Goal: Information Seeking & Learning: Learn about a topic

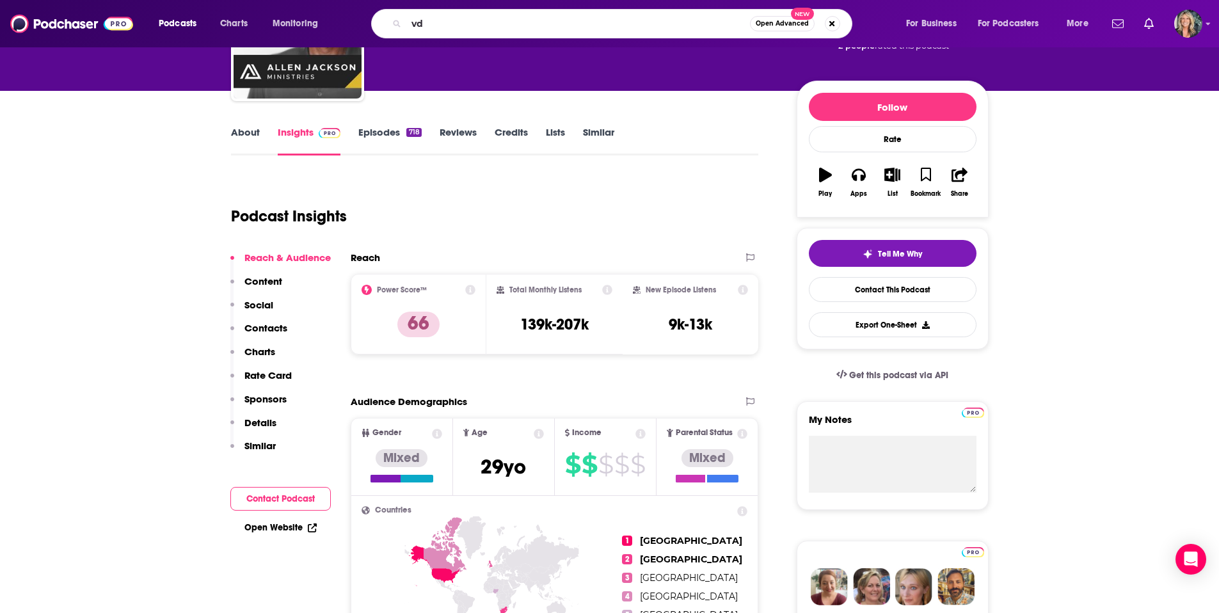
type input "v"
type input "feeling things with"
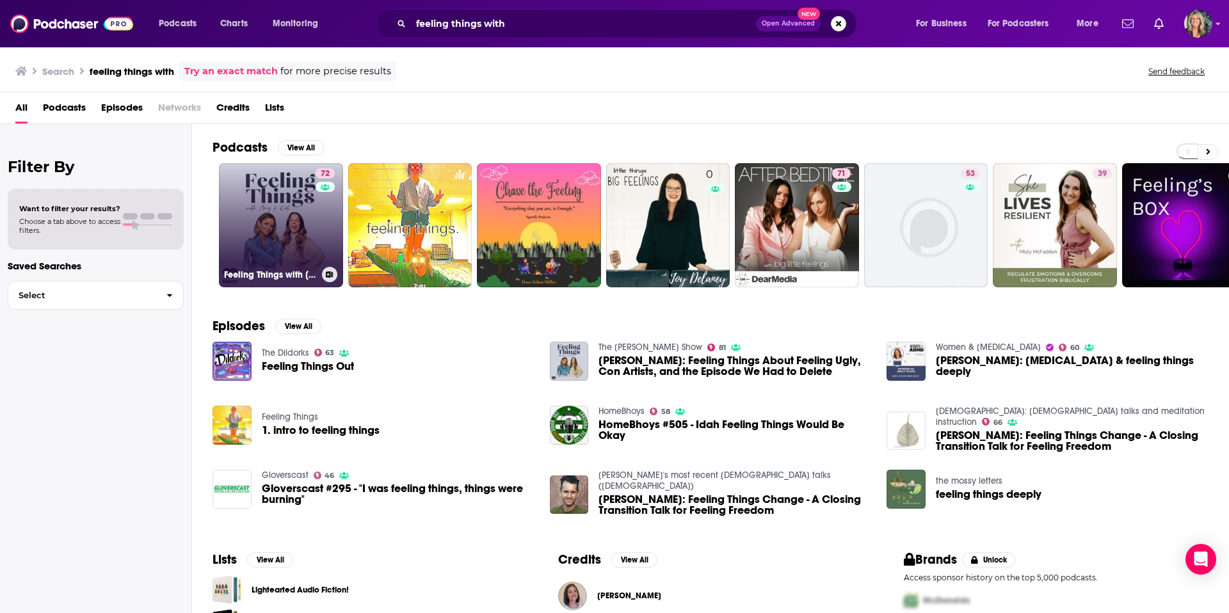
click at [264, 239] on link "72 Feeling Things with [PERSON_NAME] & [PERSON_NAME]" at bounding box center [281, 225] width 124 height 124
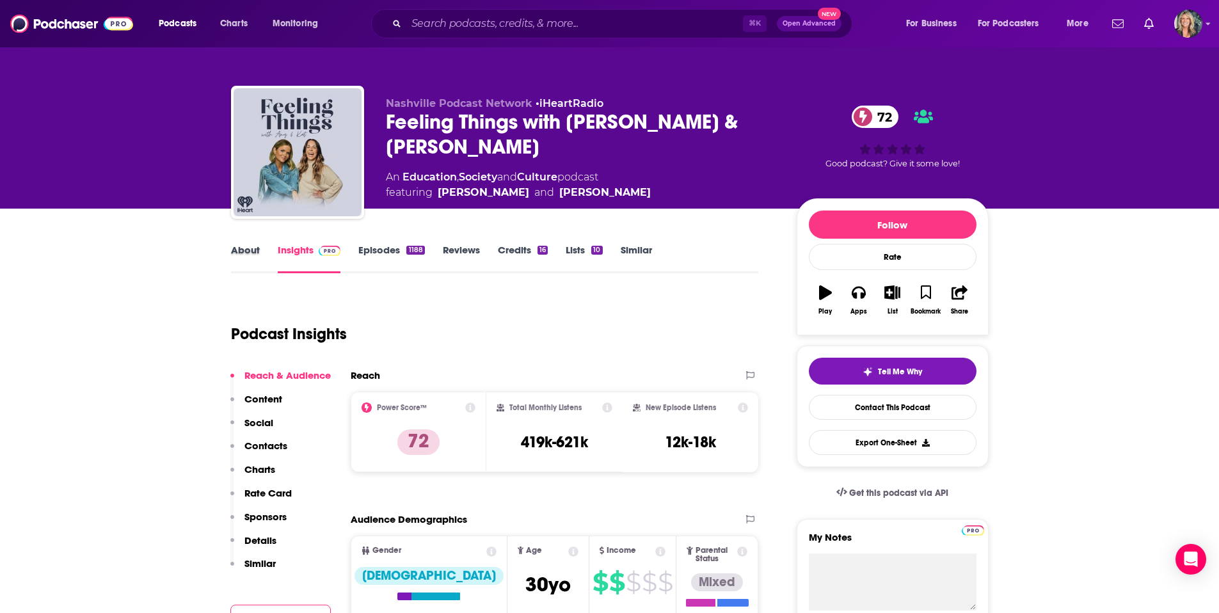
click at [264, 248] on div "About" at bounding box center [254, 258] width 47 height 29
click at [242, 254] on link "About" at bounding box center [245, 258] width 29 height 29
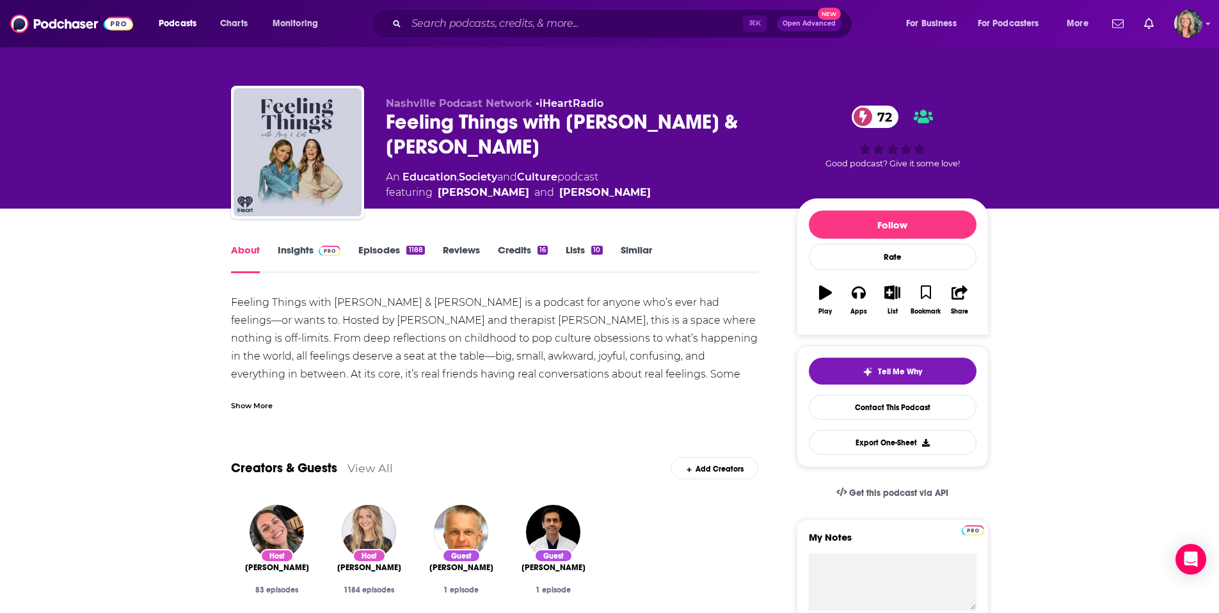
click at [381, 250] on link "Episodes 1188" at bounding box center [391, 258] width 66 height 29
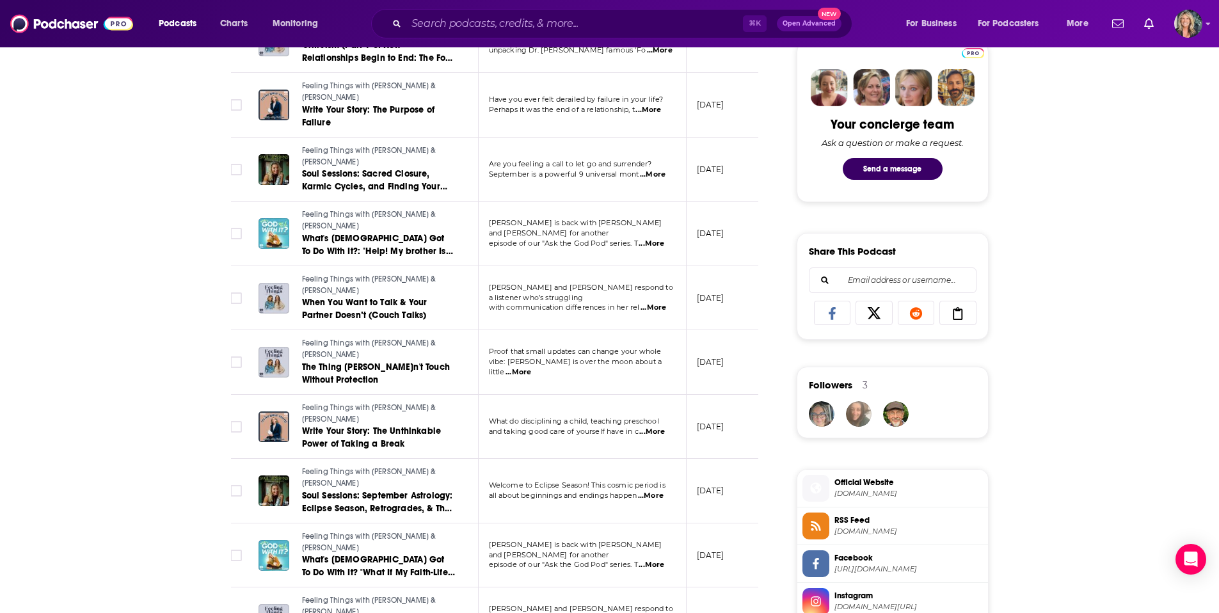
scroll to position [622, 0]
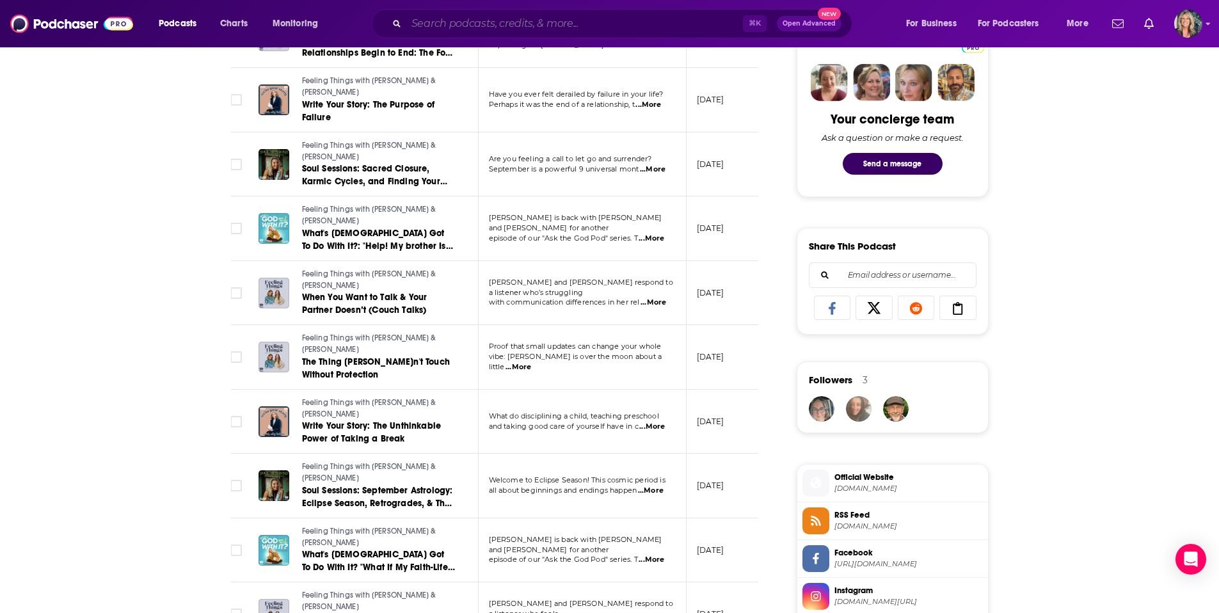
click at [442, 25] on input "Search podcasts, credits, & more..." at bounding box center [574, 23] width 337 height 20
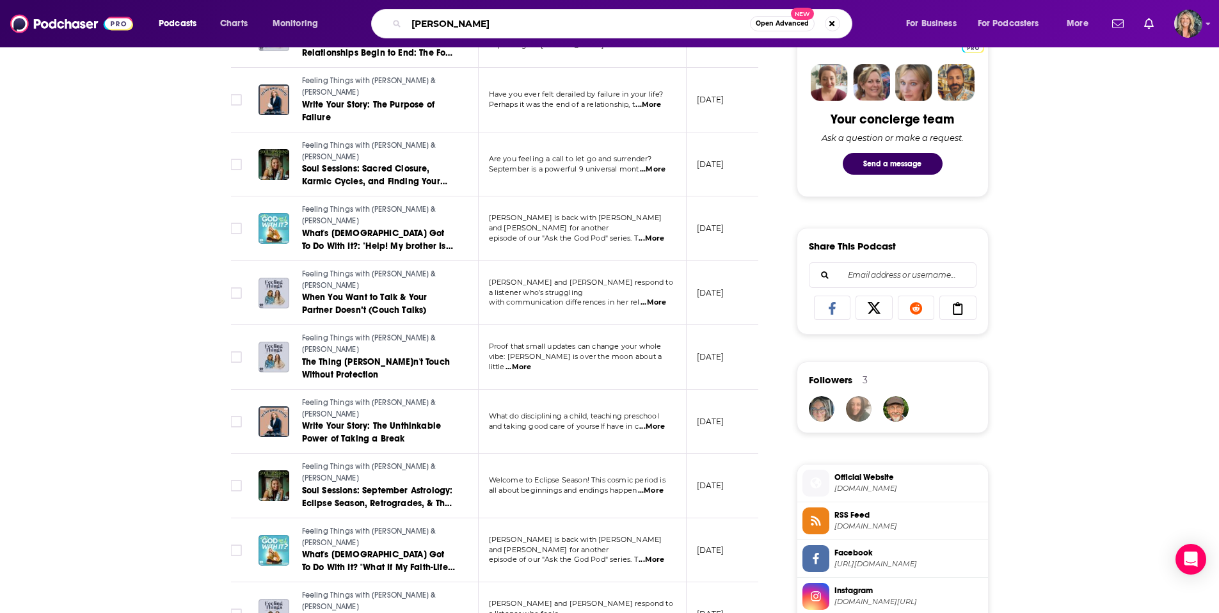
type input "[PERSON_NAME]"
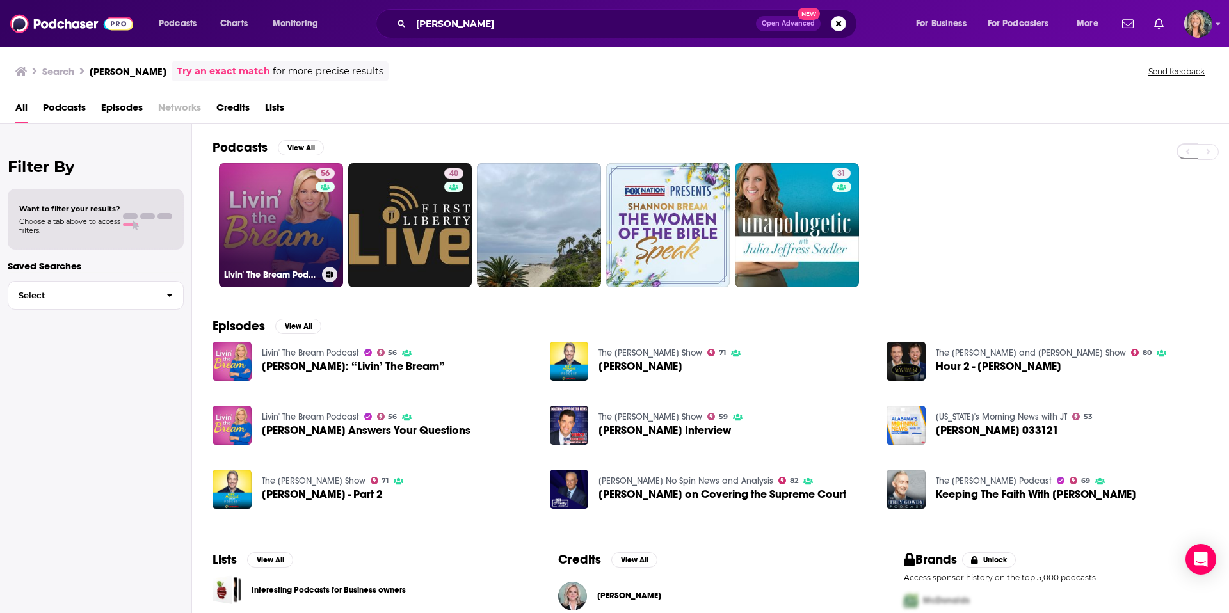
click at [285, 201] on link "56 Livin' The Bream Podcast" at bounding box center [281, 225] width 124 height 124
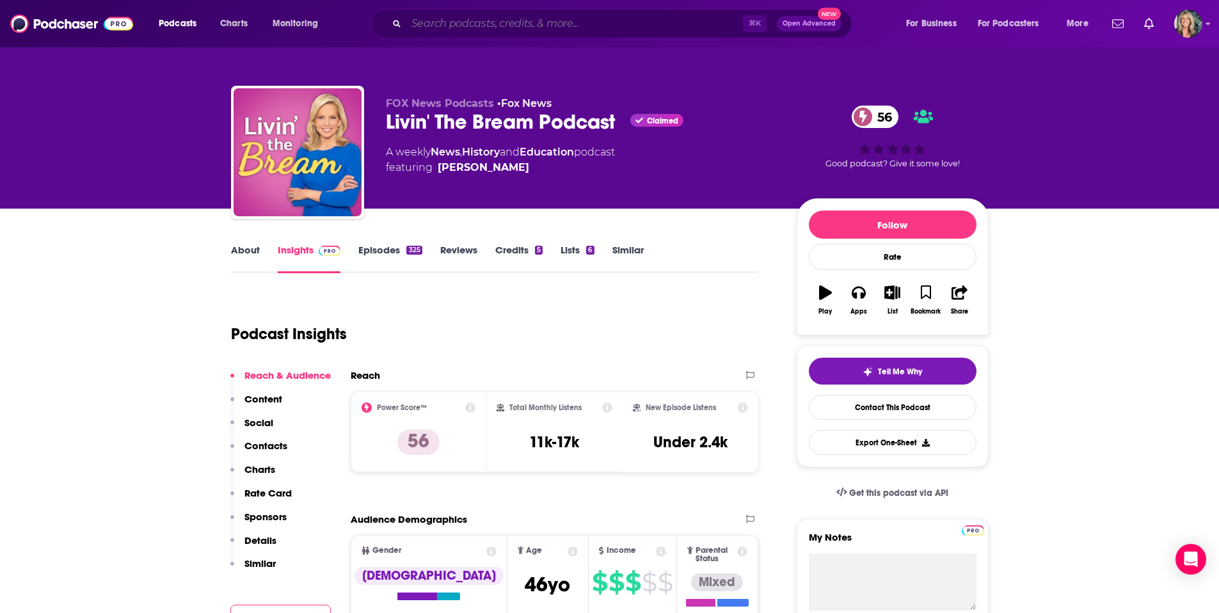
click at [441, 29] on input "Search podcasts, credits, & more..." at bounding box center [574, 23] width 337 height 20
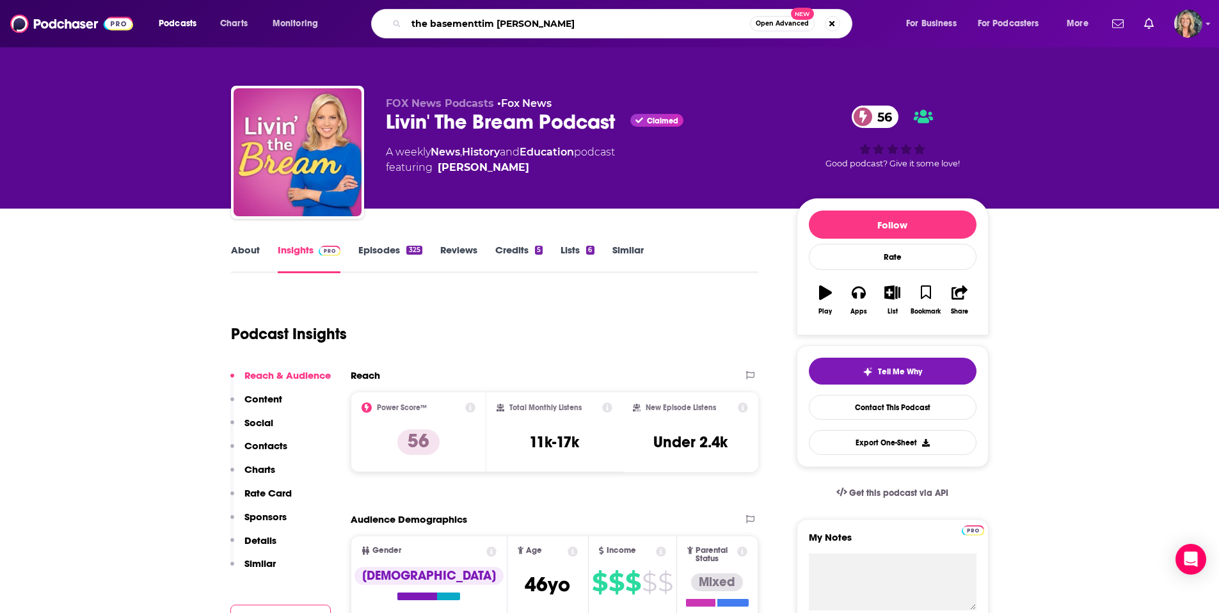
type input "the basement [PERSON_NAME]"
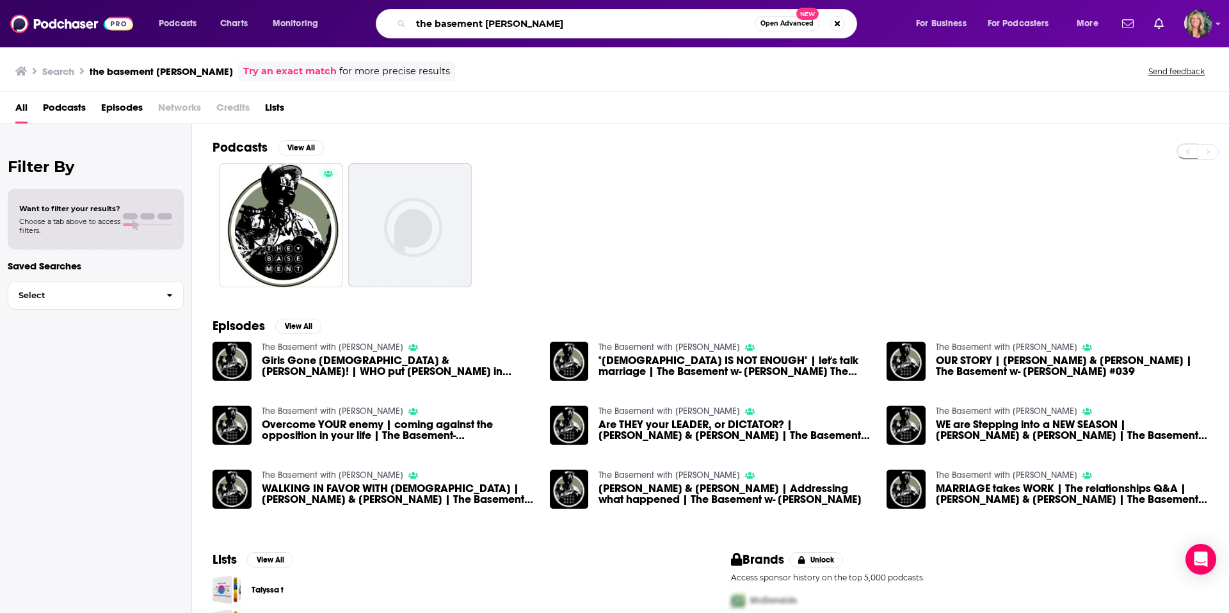
click at [436, 28] on input "the basement [PERSON_NAME]" at bounding box center [583, 23] width 344 height 20
click at [296, 370] on span "Girls Gone [DEMOGRAPHIC_DATA] & [PERSON_NAME]! | WHO put [PERSON_NAME] in POWER…" at bounding box center [398, 366] width 273 height 22
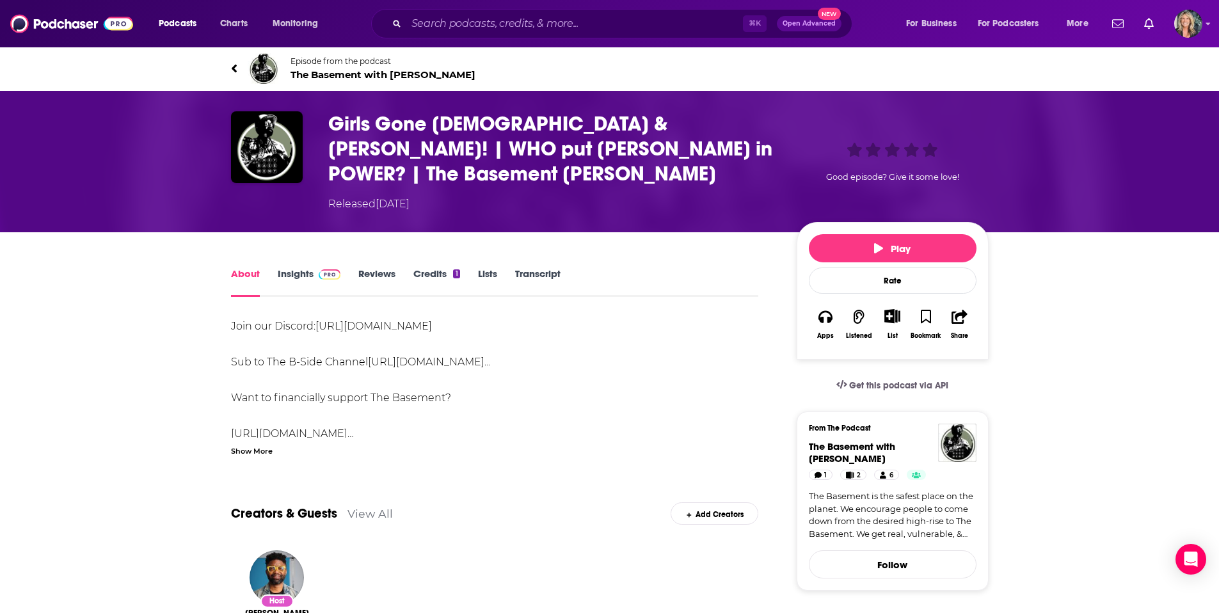
click at [292, 267] on link "Insights" at bounding box center [309, 281] width 63 height 29
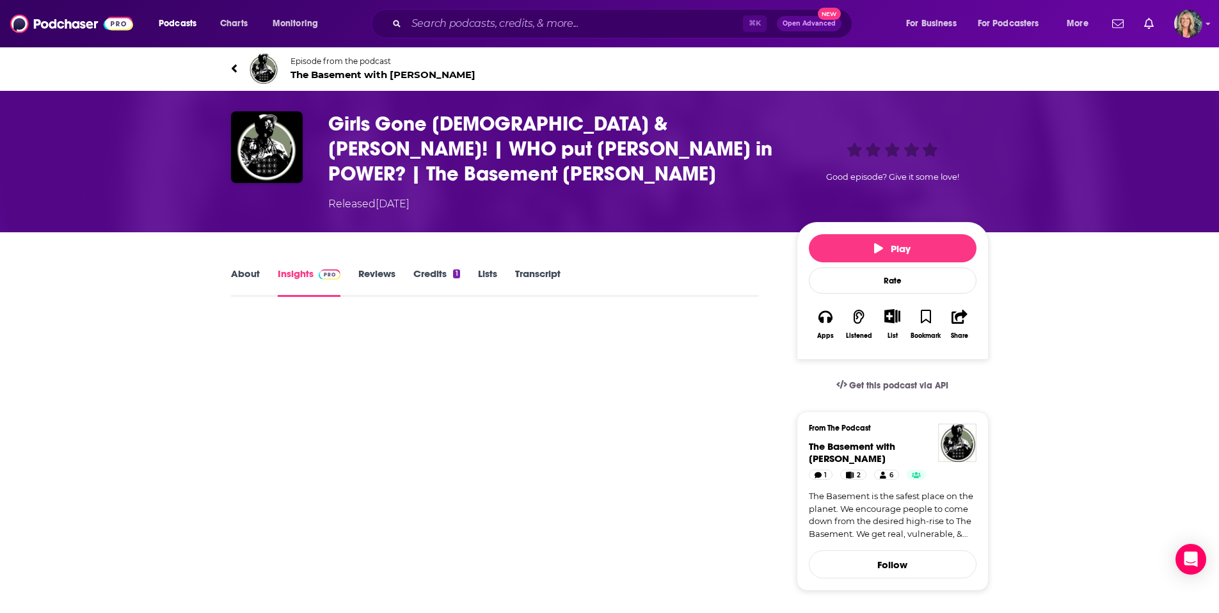
click at [292, 267] on link "Insights" at bounding box center [309, 281] width 63 height 29
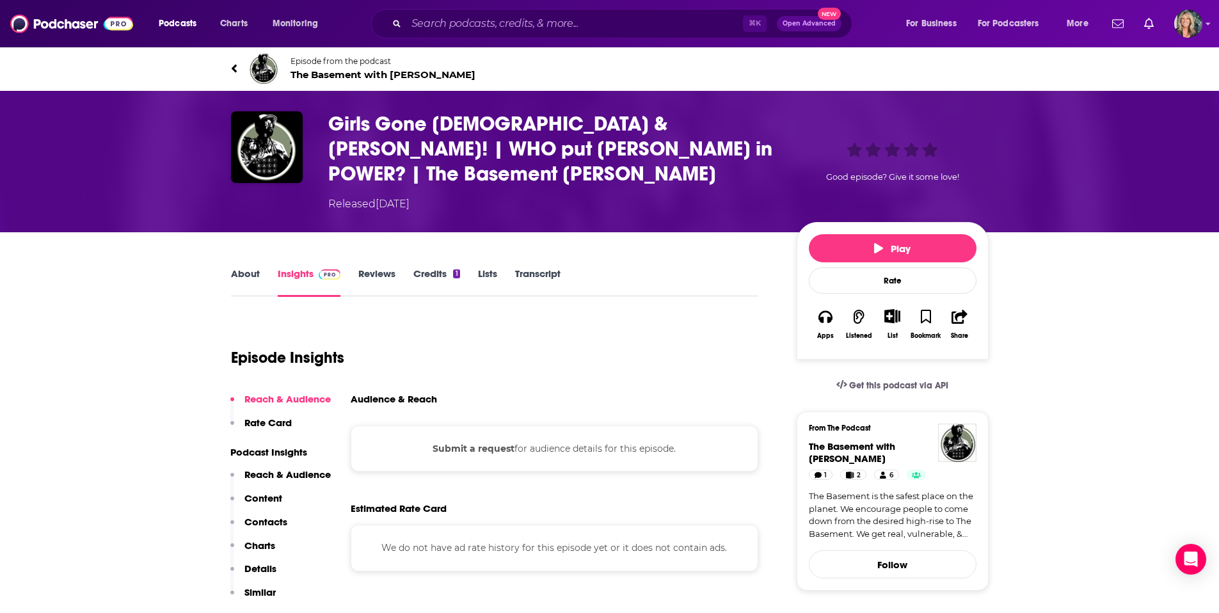
click at [395, 135] on h3 "Girls Gone [DEMOGRAPHIC_DATA] & [PERSON_NAME]! | WHO put [PERSON_NAME] in POWER…" at bounding box center [552, 148] width 448 height 75
click at [449, 33] on input "Search podcasts, credits, & more..." at bounding box center [574, 23] width 337 height 20
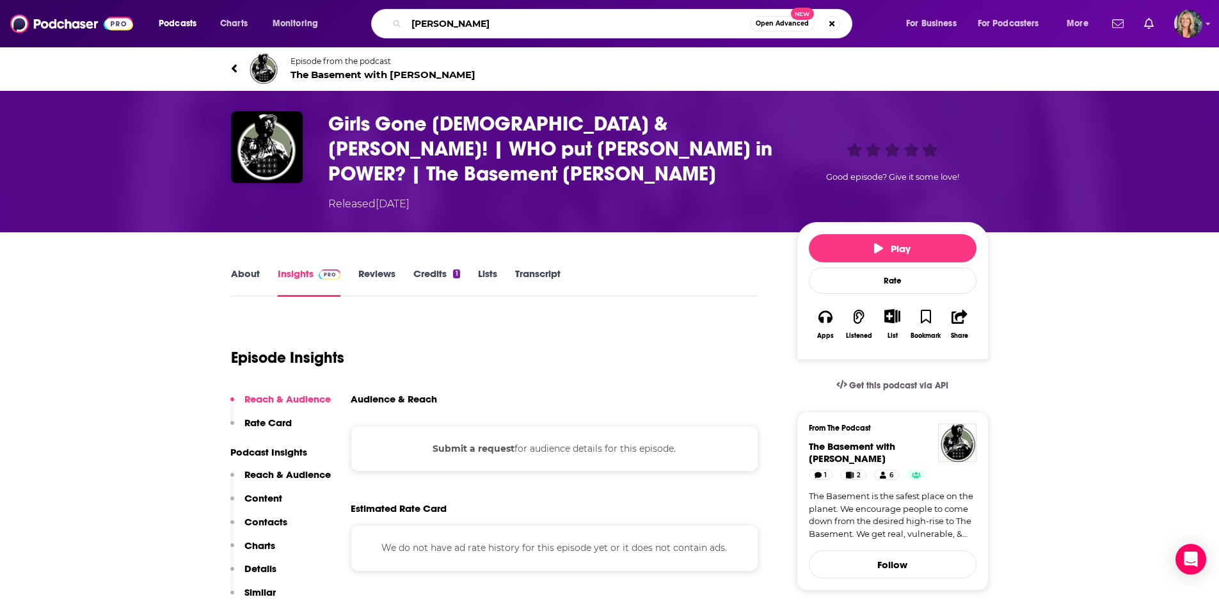
type input "[PERSON_NAME]"
